Goal: Find specific page/section: Find specific page/section

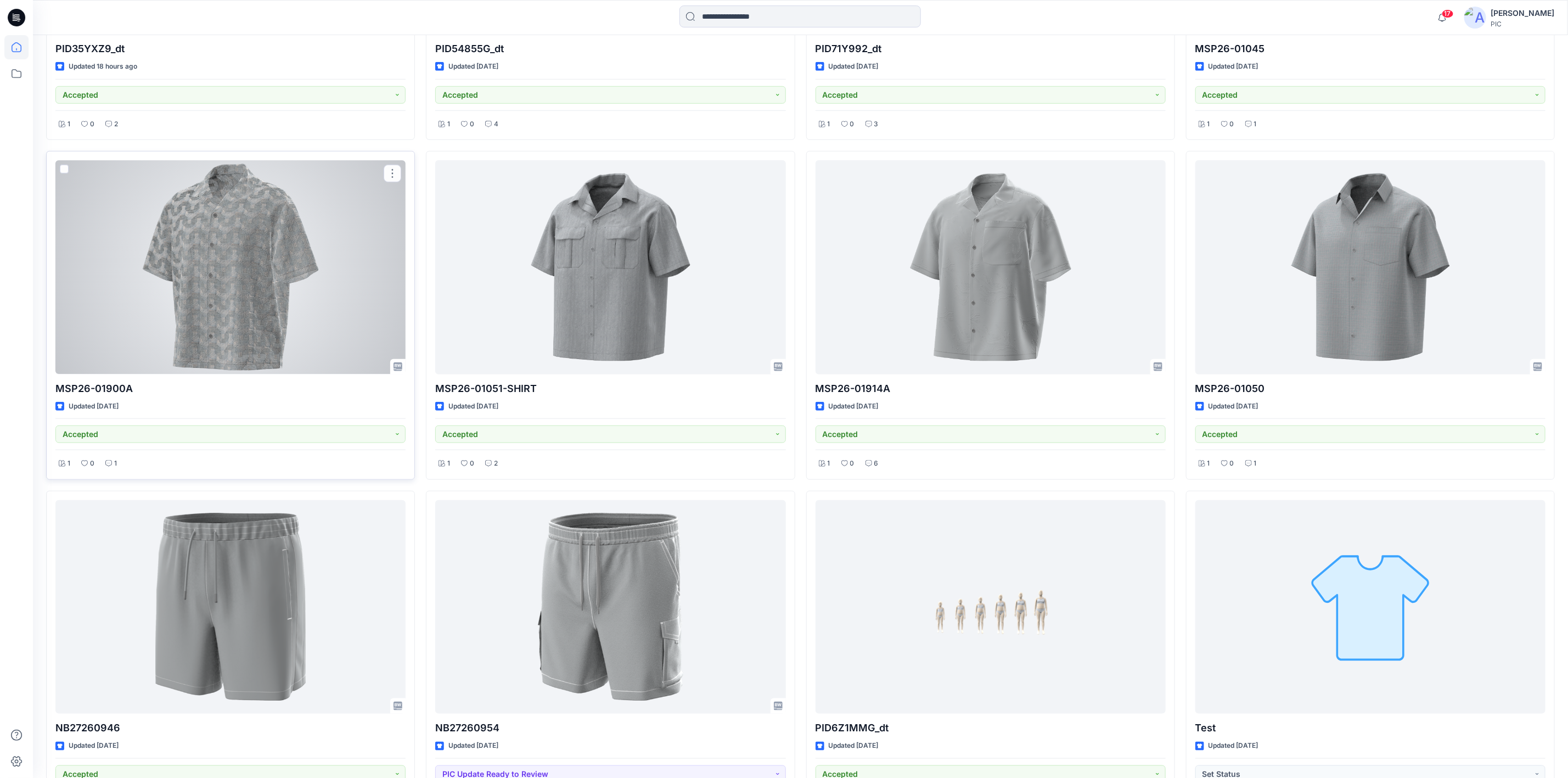
scroll to position [710, 0]
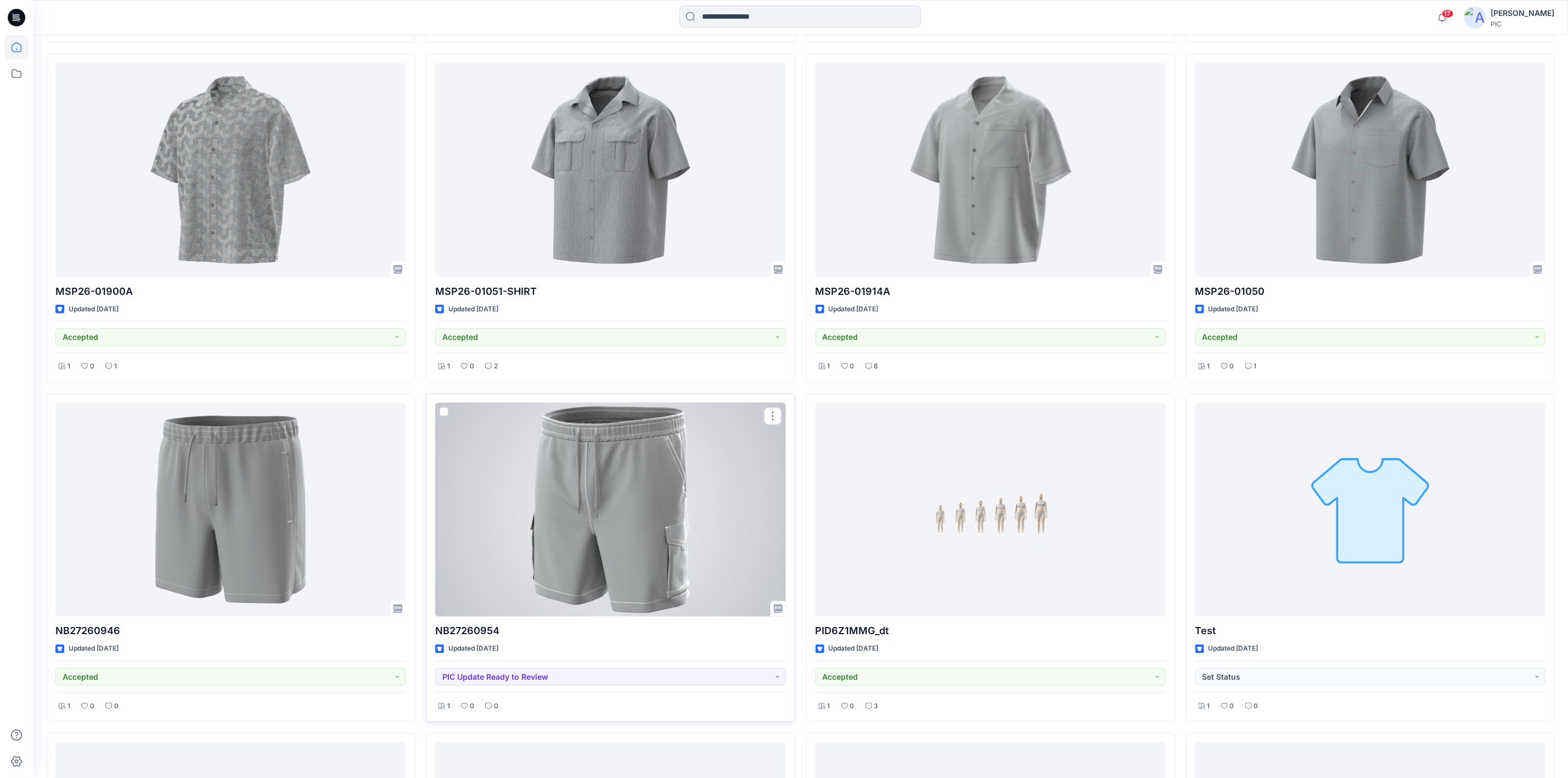
click at [583, 465] on div at bounding box center [610, 510] width 350 height 214
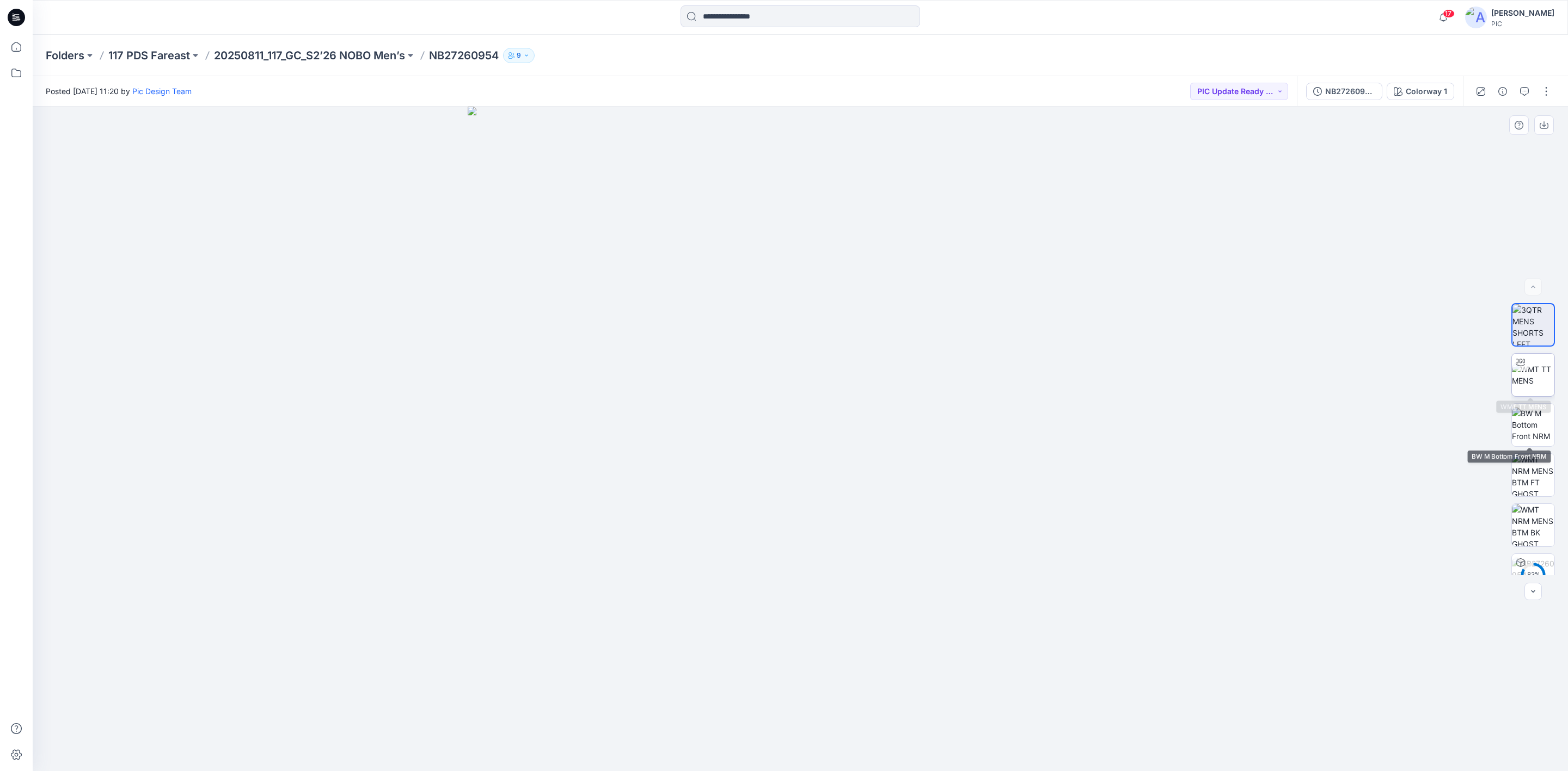
click at [1540, 381] on img at bounding box center [1533, 375] width 42 height 23
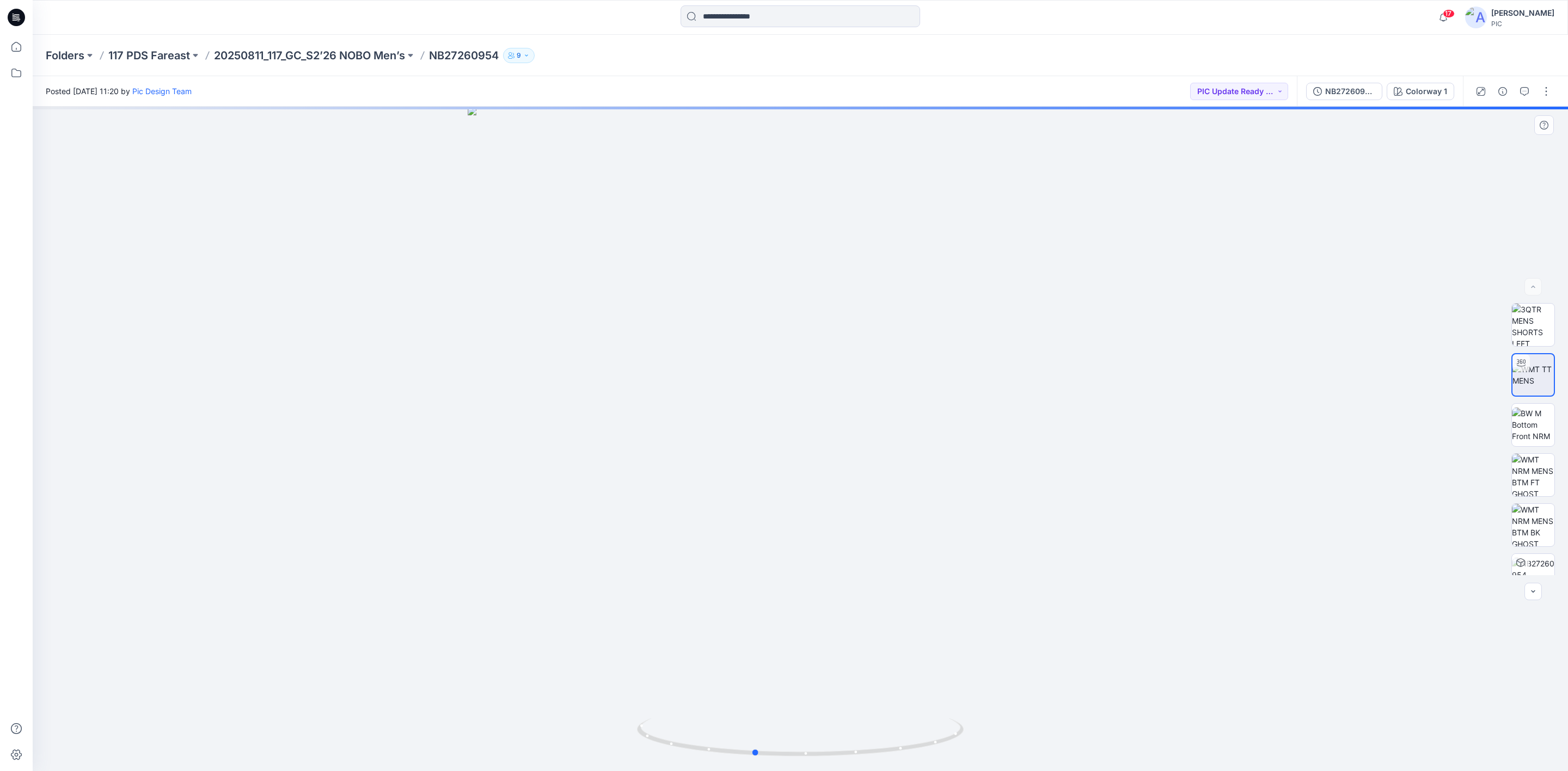
drag, startPoint x: 809, startPoint y: 735, endPoint x: 1089, endPoint y: 689, distance: 283.8
click at [1089, 689] on div at bounding box center [800, 439] width 1535 height 664
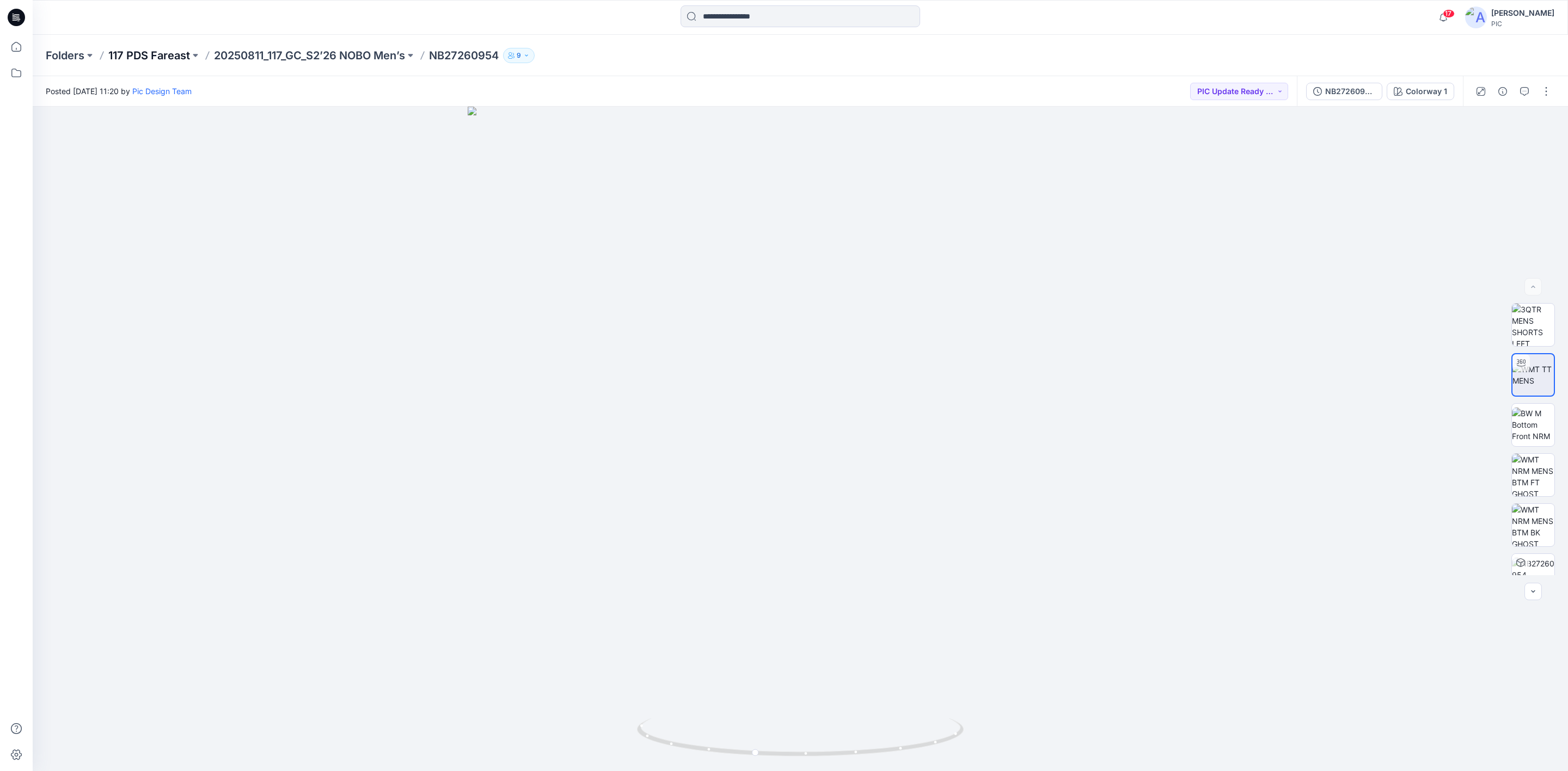
click at [172, 50] on p "117 PDS Fareast" at bounding box center [149, 55] width 81 height 15
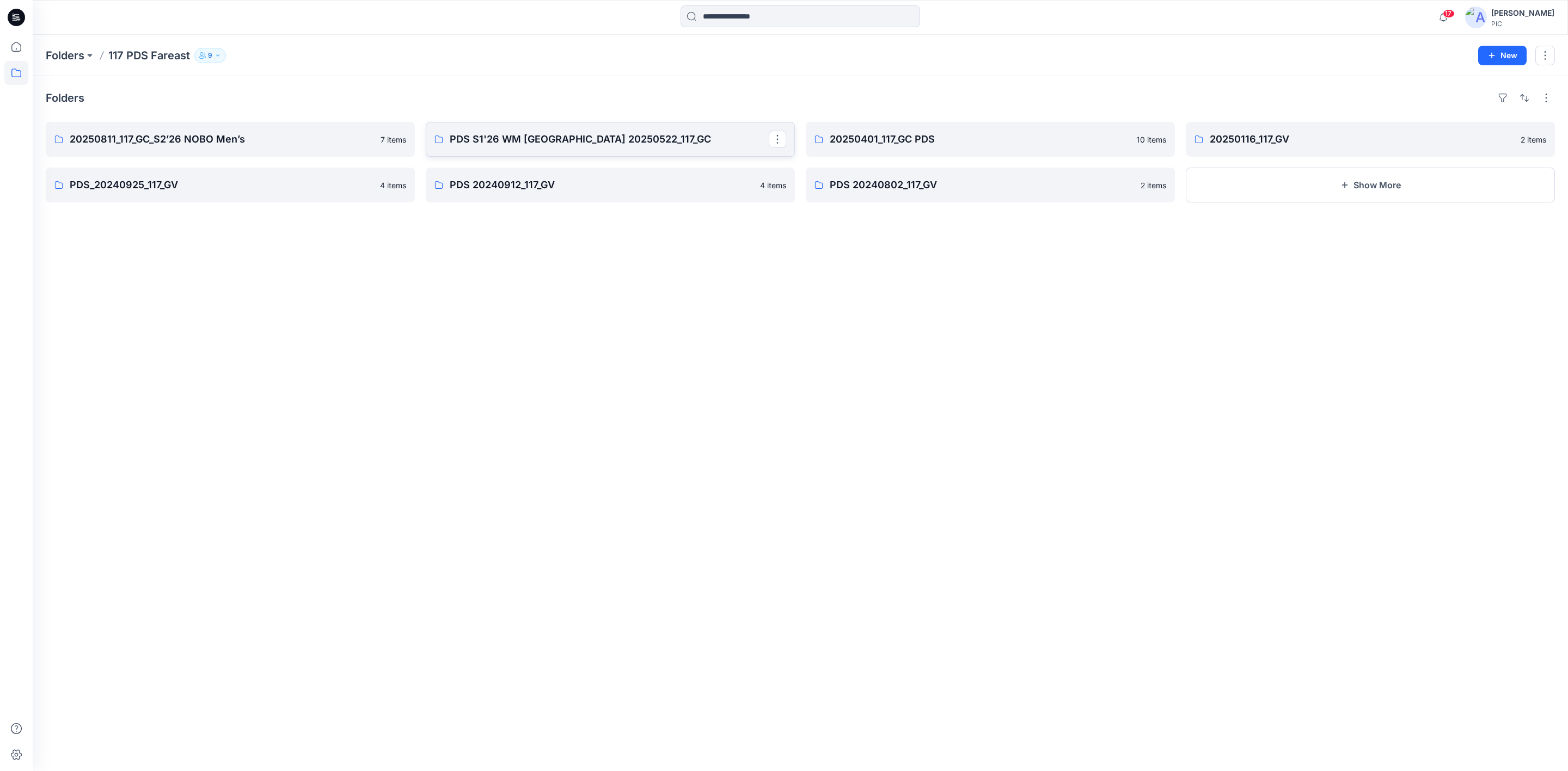
click at [607, 139] on p "PDS S1'26 WM [GEOGRAPHIC_DATA] 20250522_117_GC" at bounding box center [609, 139] width 319 height 15
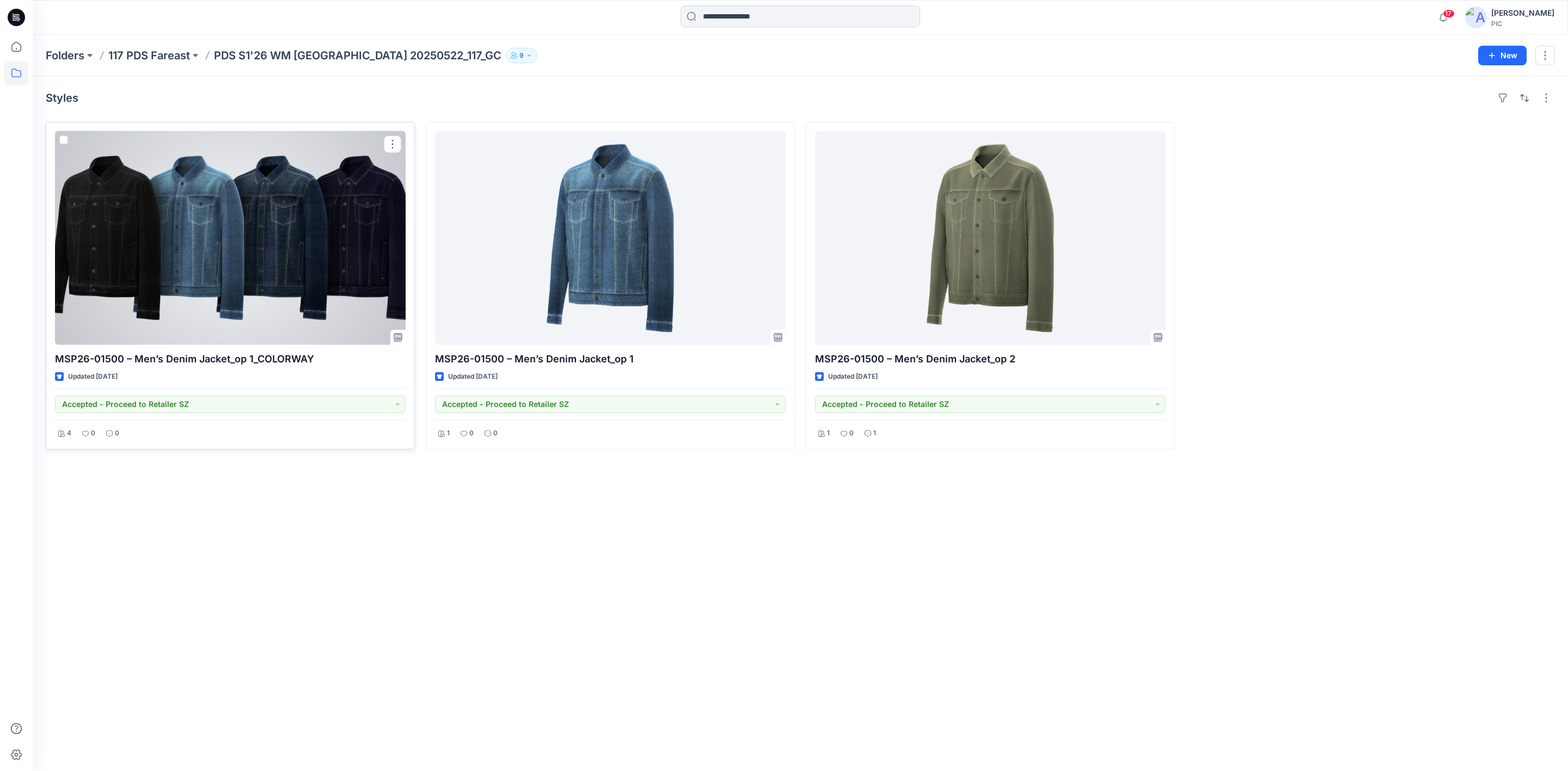
click at [230, 228] on div at bounding box center [230, 238] width 351 height 214
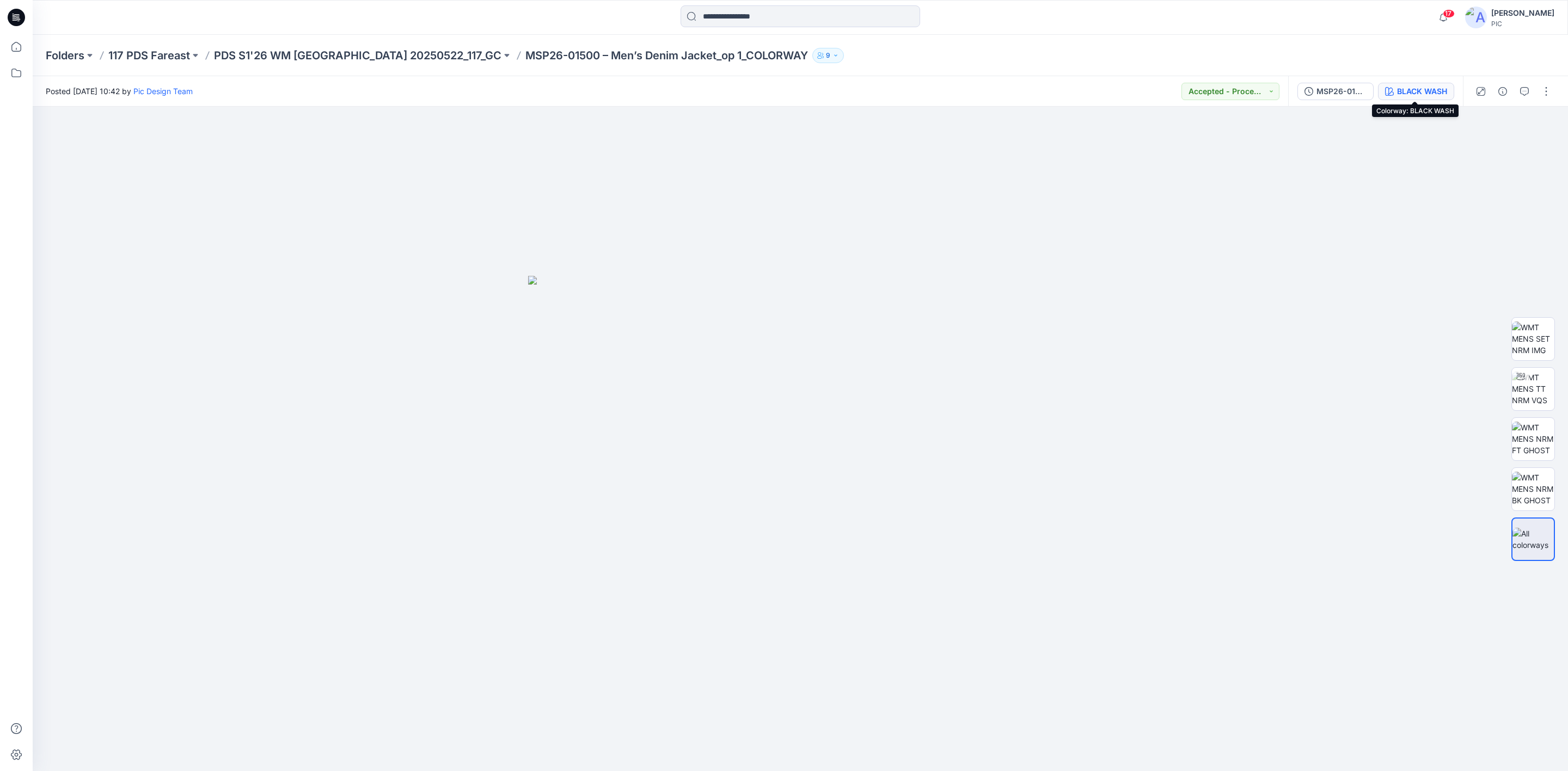
click at [1405, 89] on div "BLACK WASH" at bounding box center [1422, 91] width 50 height 12
